Goal: Obtain resource: Download file/media

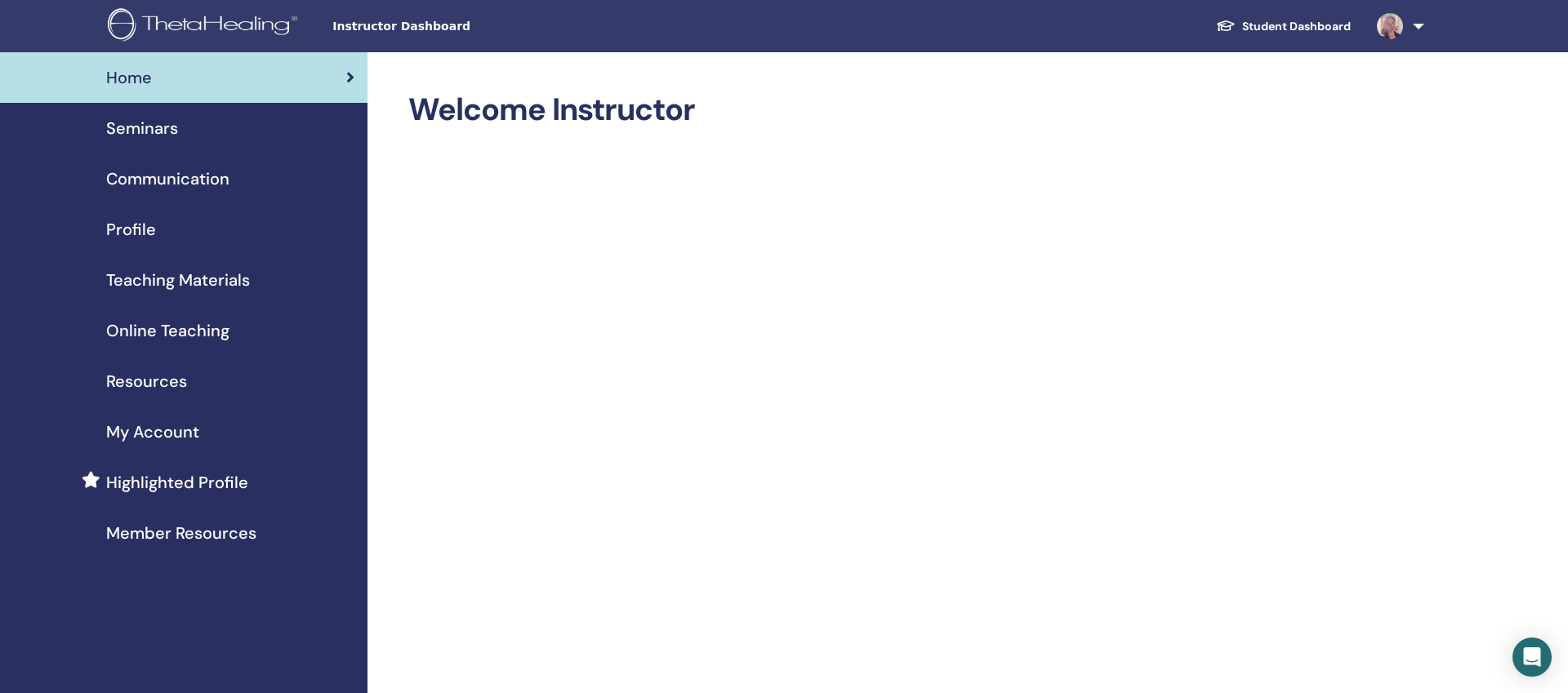
click at [142, 77] on span "Home" at bounding box center [129, 77] width 46 height 25
click at [413, 28] on span "Instructor Dashboard" at bounding box center [455, 26] width 245 height 17
click at [192, 277] on span "Teaching Materials" at bounding box center [178, 281] width 143 height 25
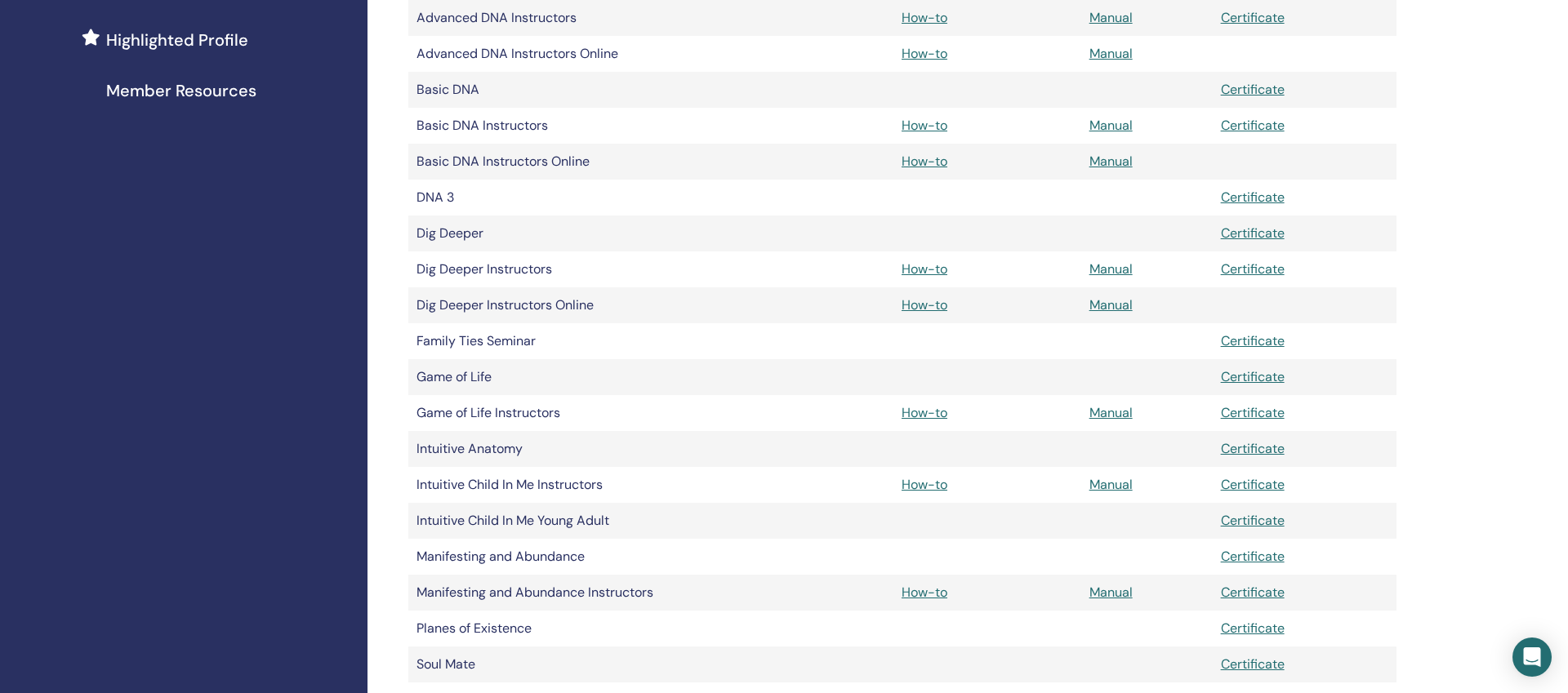
scroll to position [446, 0]
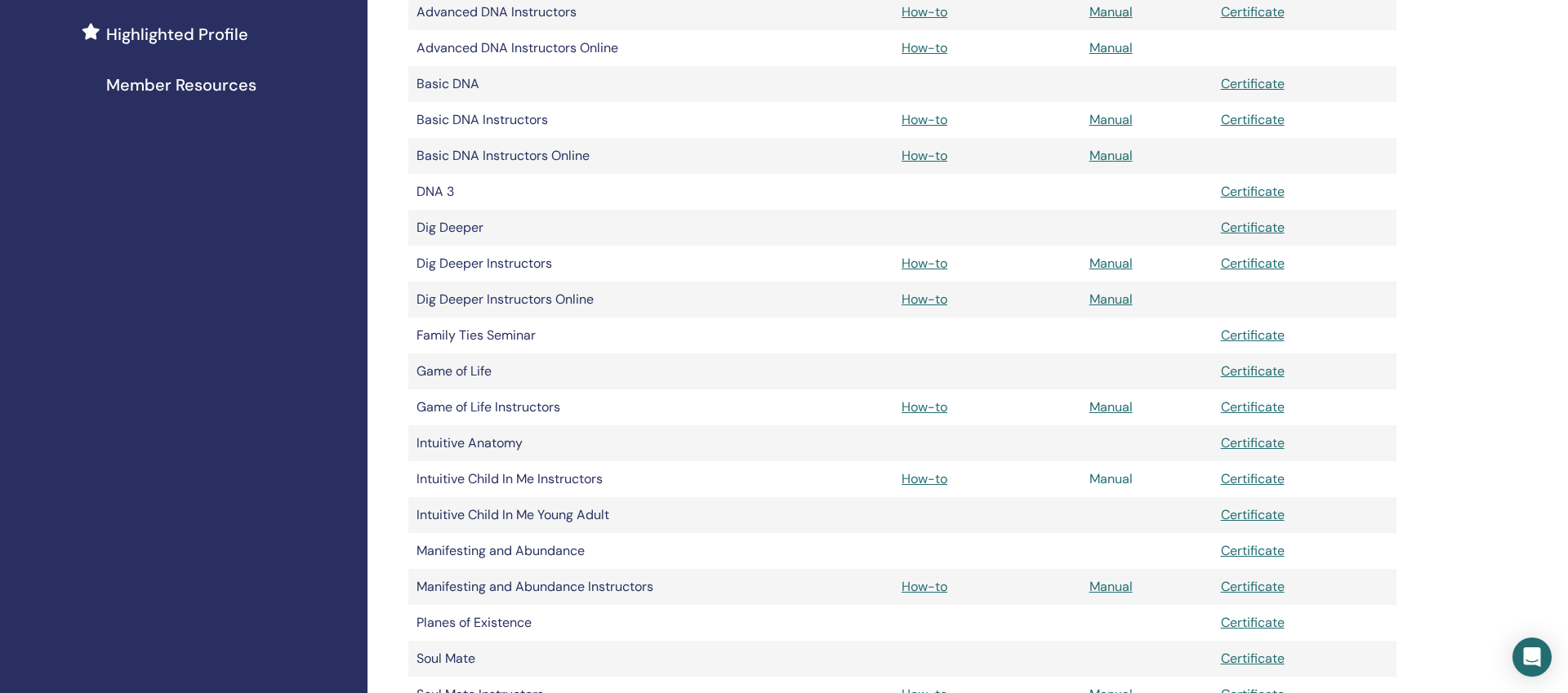
click at [1108, 478] on link "Manual" at bounding box center [1111, 478] width 43 height 17
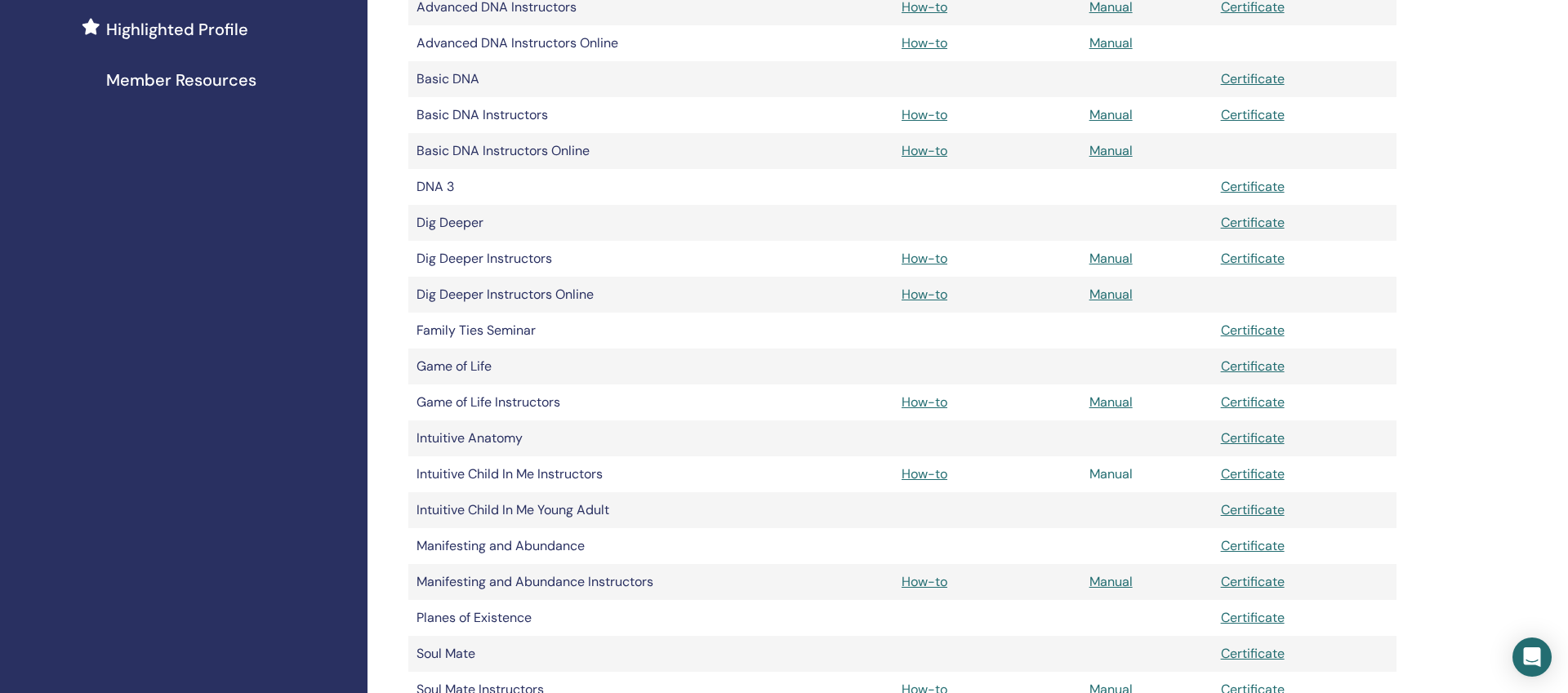
scroll to position [456, 0]
